Goal: Information Seeking & Learning: Learn about a topic

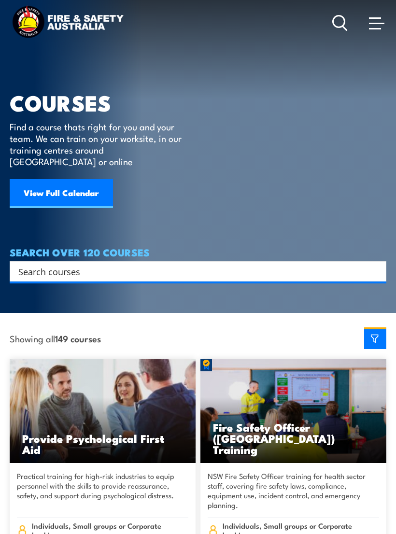
click at [152, 264] on input "Search input" at bounding box center [191, 271] width 346 height 14
click at [374, 29] on span at bounding box center [375, 28] width 12 height 1
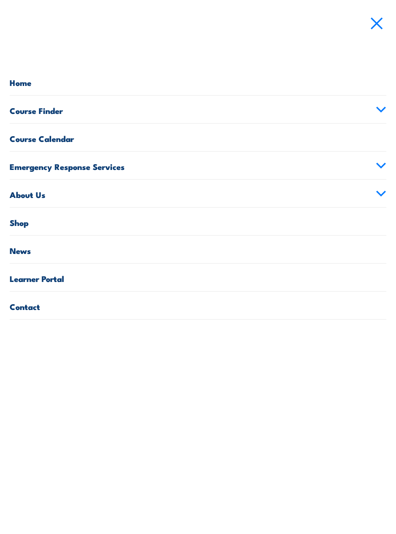
click at [243, 111] on link "Course Finder" at bounding box center [198, 110] width 376 height 28
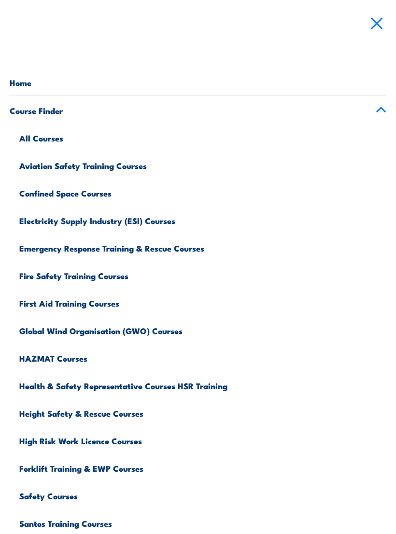
click at [111, 273] on link "Fire Safety Training Courses" at bounding box center [202, 275] width 367 height 28
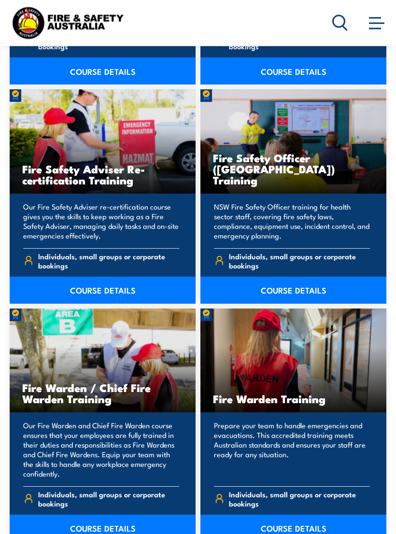
scroll to position [1861, 0]
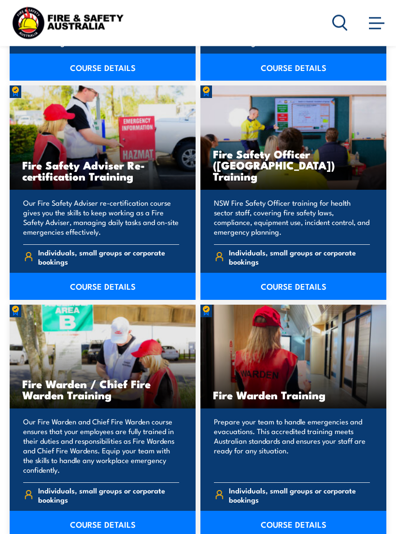
click at [133, 511] on link "COURSE DETAILS" at bounding box center [103, 524] width 186 height 27
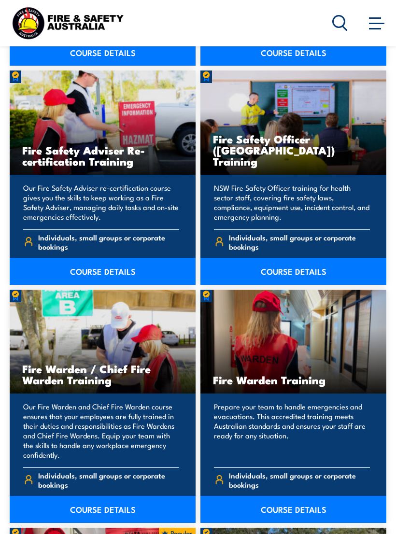
click at [317, 495] on link "COURSE DETAILS" at bounding box center [293, 508] width 186 height 27
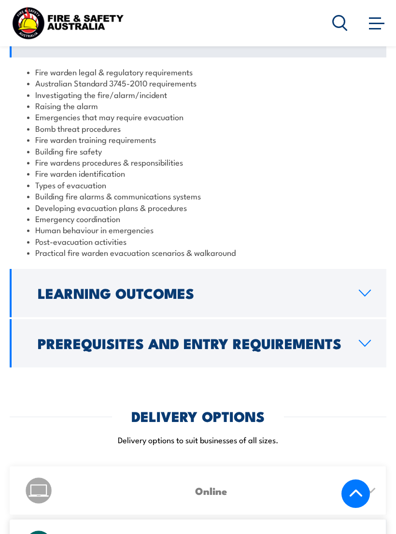
scroll to position [1181, 0]
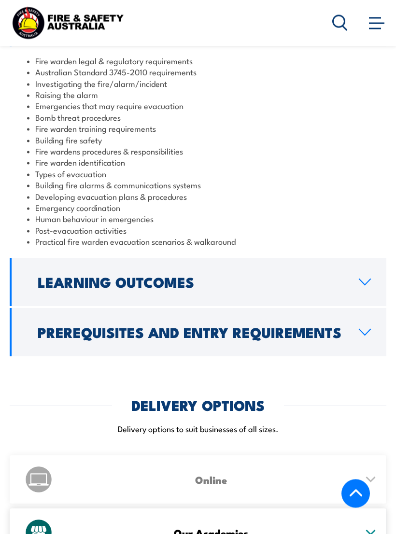
click at [363, 258] on link "Learning Outcomes" at bounding box center [198, 282] width 376 height 48
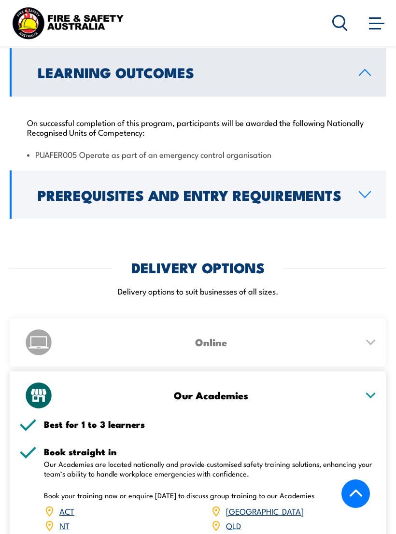
click at [362, 192] on icon at bounding box center [364, 195] width 11 height 6
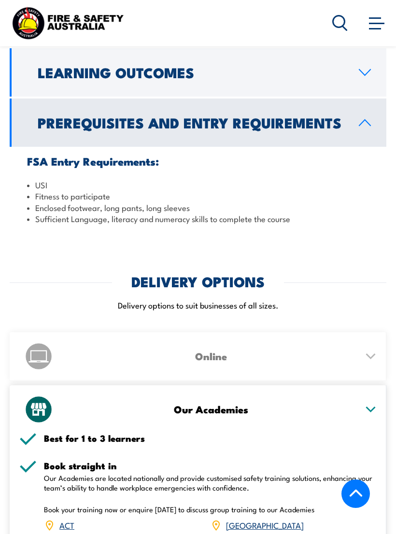
click at [364, 98] on link "Prerequisites and Entry Requirements" at bounding box center [198, 122] width 376 height 48
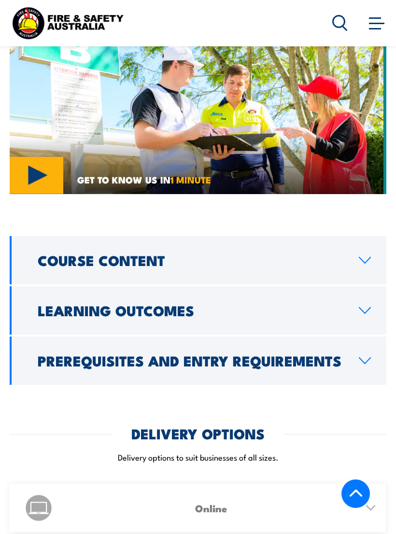
scroll to position [942, 0]
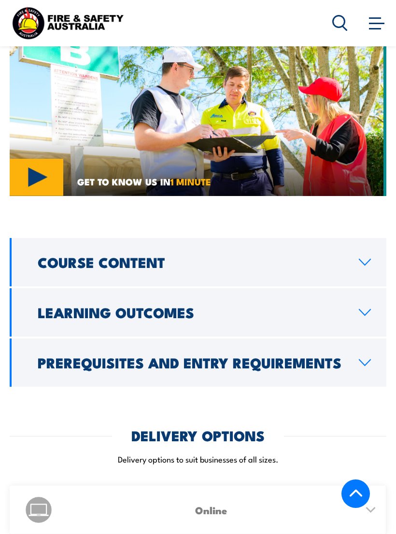
click at [362, 238] on link "Course Content" at bounding box center [198, 262] width 376 height 48
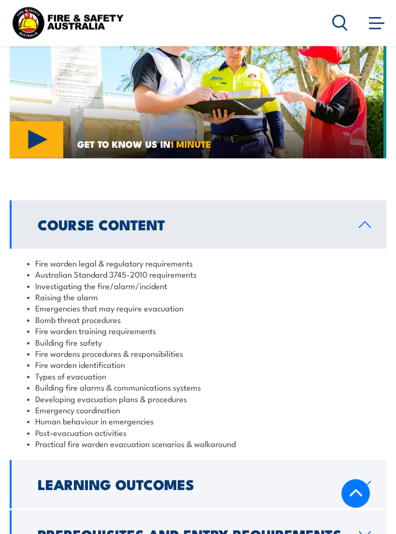
scroll to position [970, 0]
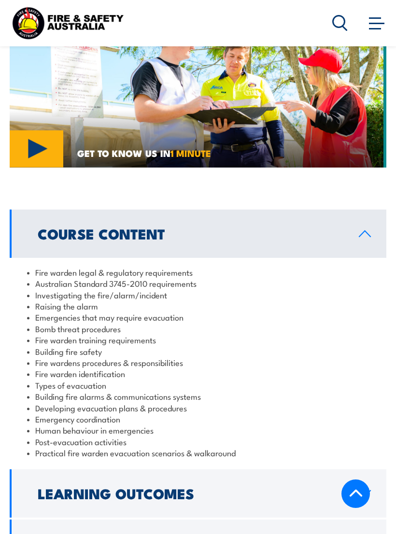
click at [364, 230] on icon at bounding box center [364, 234] width 13 height 8
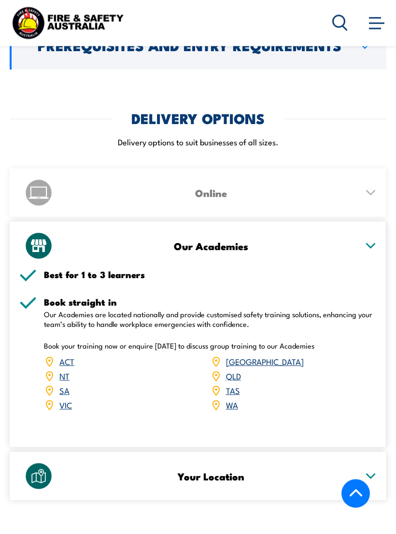
scroll to position [1259, 0]
click at [234, 370] on link "QLD" at bounding box center [233, 376] width 15 height 12
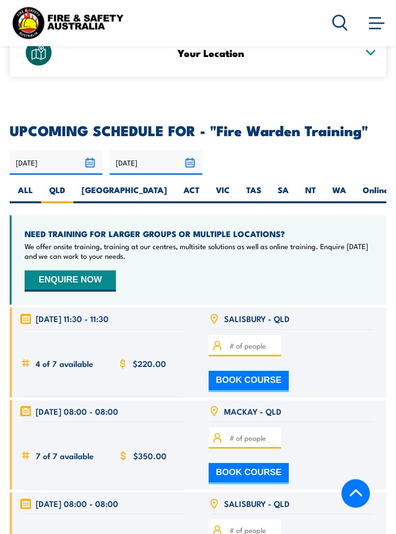
scroll to position [1833, 0]
